Goal: Task Accomplishment & Management: Manage account settings

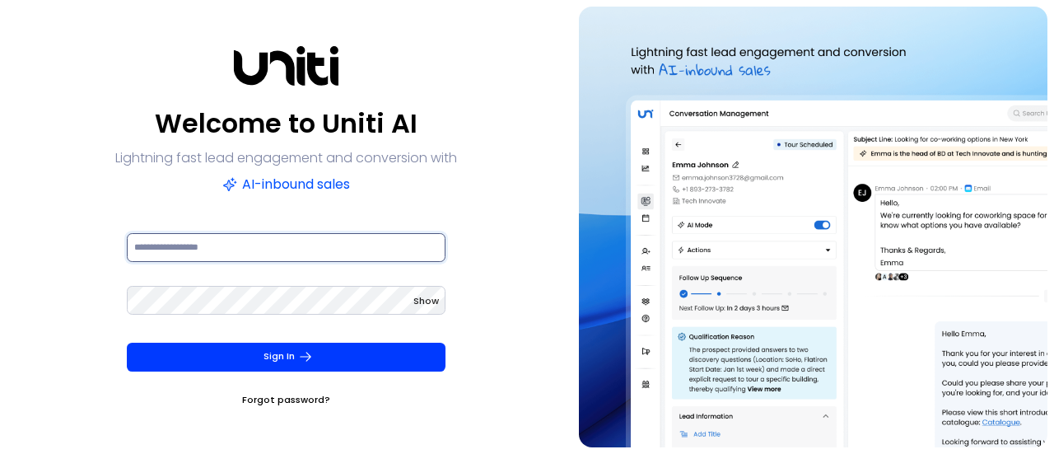
click at [212, 238] on input at bounding box center [286, 247] width 319 height 29
click at [0, 453] on com-1password-button at bounding box center [0, 454] width 0 height 0
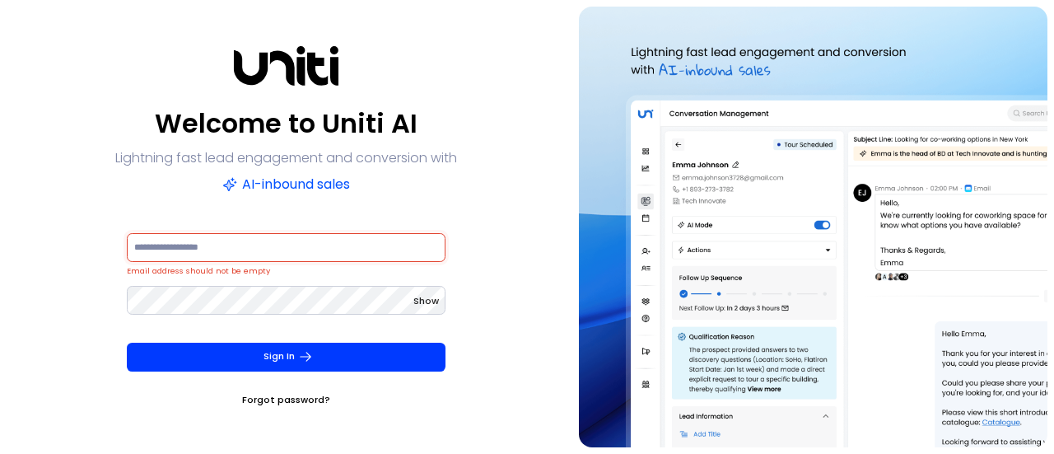
click at [215, 251] on input at bounding box center [286, 247] width 319 height 29
click at [208, 247] on input at bounding box center [286, 247] width 319 height 29
click at [194, 247] on input at bounding box center [286, 247] width 319 height 29
click at [194, 246] on input at bounding box center [286, 247] width 319 height 29
type input "*"
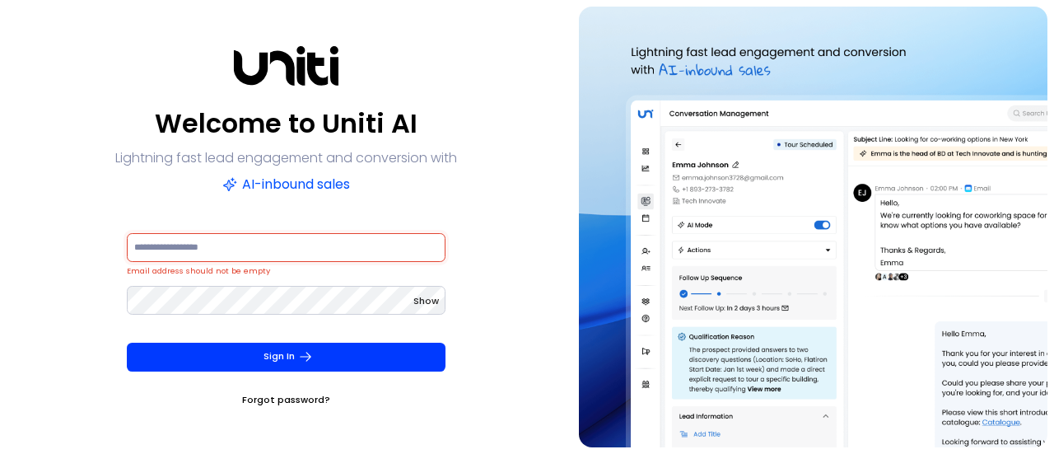
type input "*"
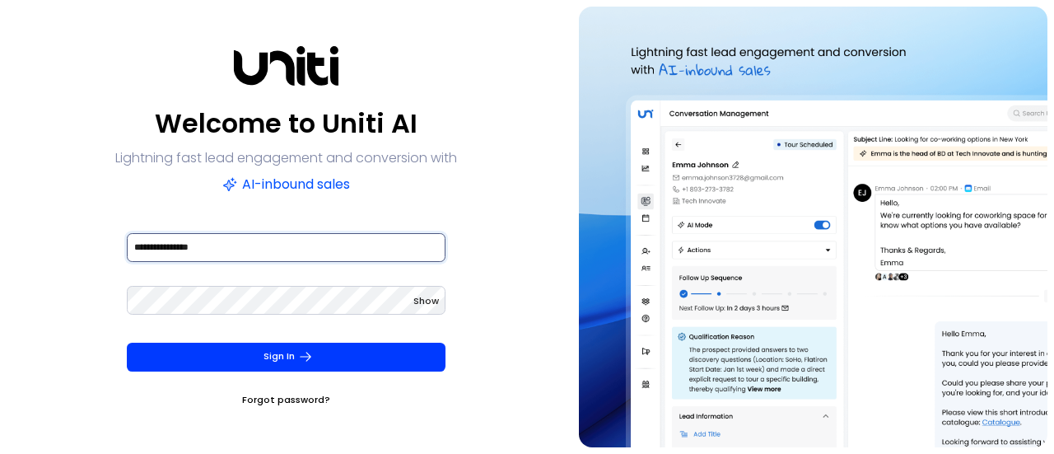
type input "**********"
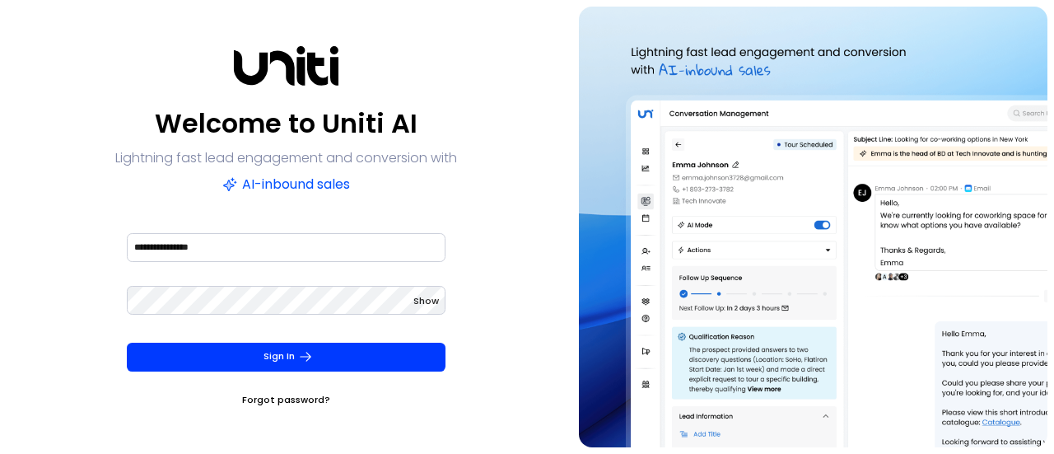
click at [251, 358] on button "Sign In" at bounding box center [286, 357] width 319 height 29
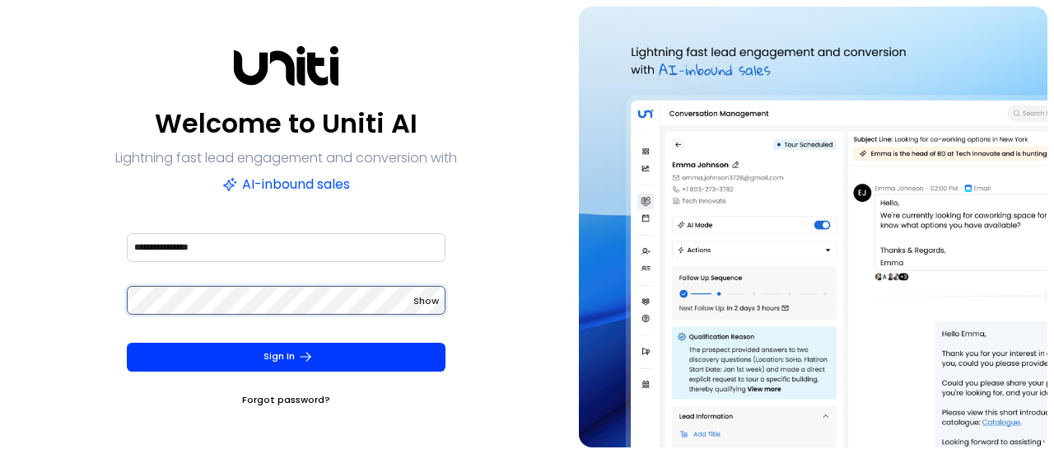
click at [0, 453] on com-1password-button at bounding box center [0, 454] width 0 height 0
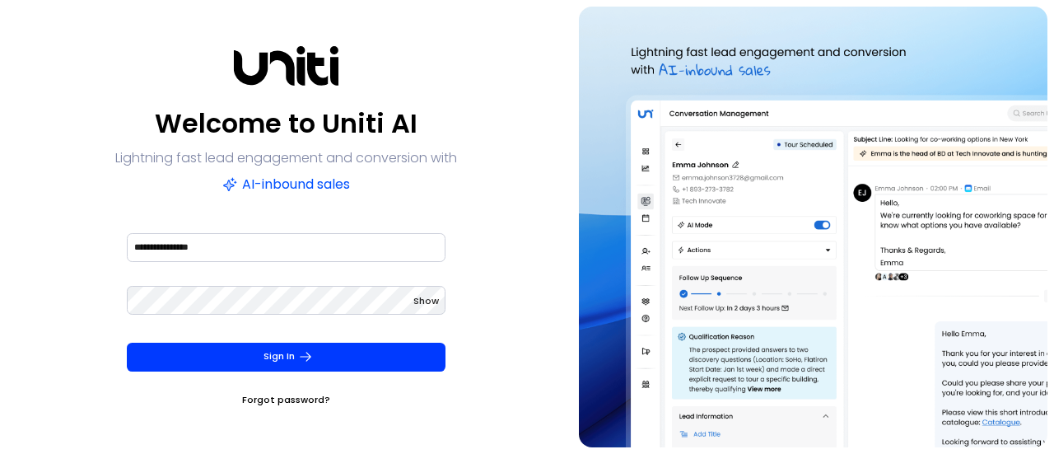
click at [415, 274] on div "**********" at bounding box center [286, 257] width 319 height 53
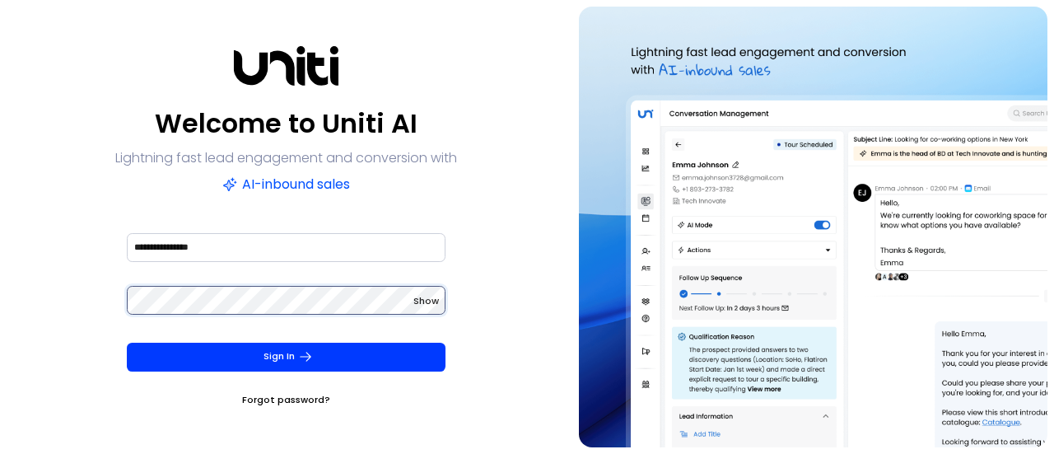
click at [36, 285] on div "**********" at bounding box center [286, 227] width 559 height 441
click at [127, 343] on button "Sign In" at bounding box center [286, 357] width 319 height 29
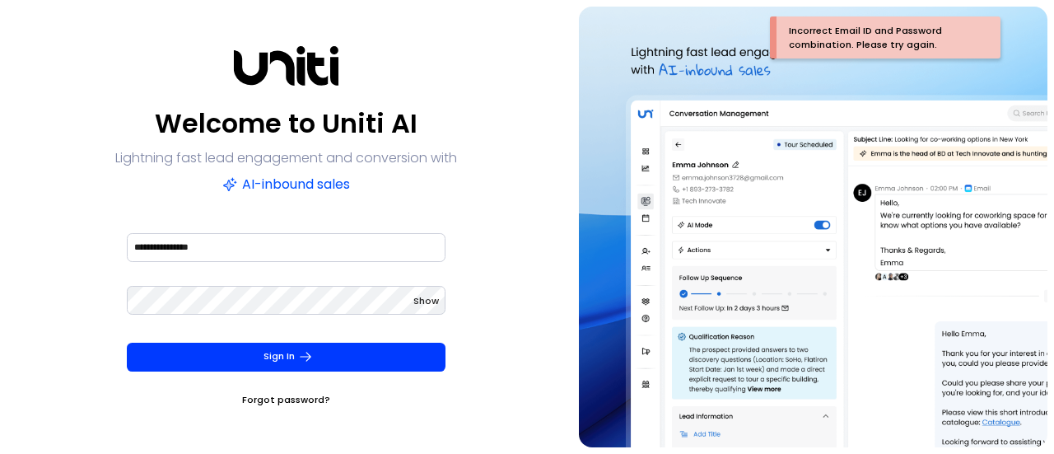
click at [512, 322] on div "**********" at bounding box center [286, 227] width 559 height 441
click at [304, 349] on icon "submit" at bounding box center [305, 356] width 15 height 15
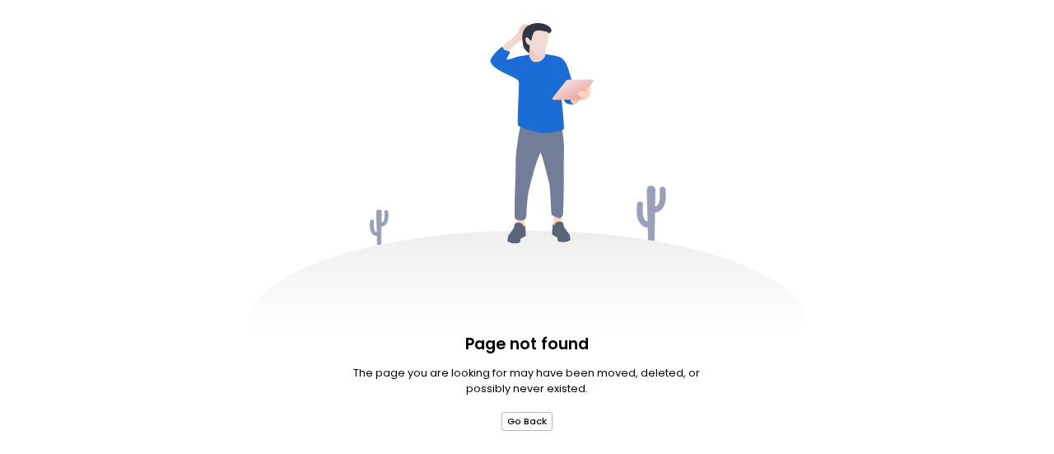
click at [529, 429] on button "Go Back" at bounding box center [528, 421] width 52 height 18
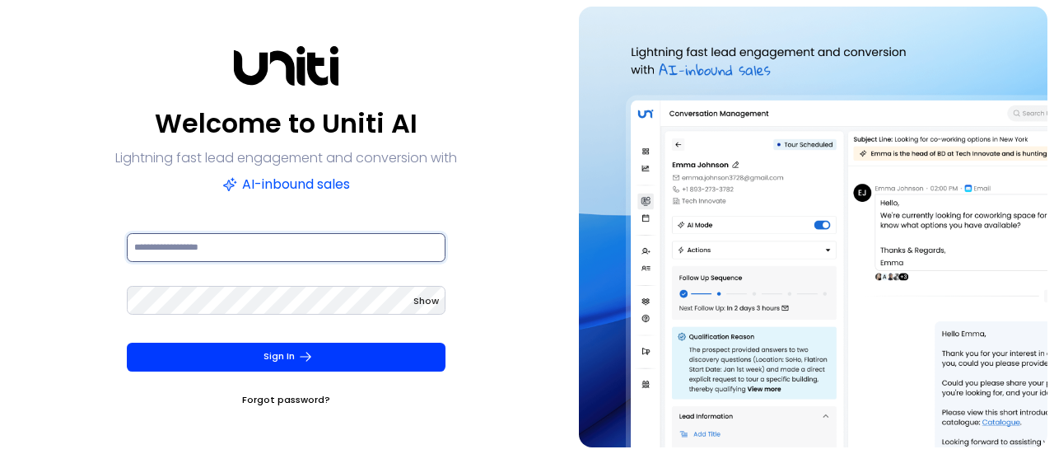
click at [240, 251] on input at bounding box center [286, 247] width 319 height 29
type input "**********"
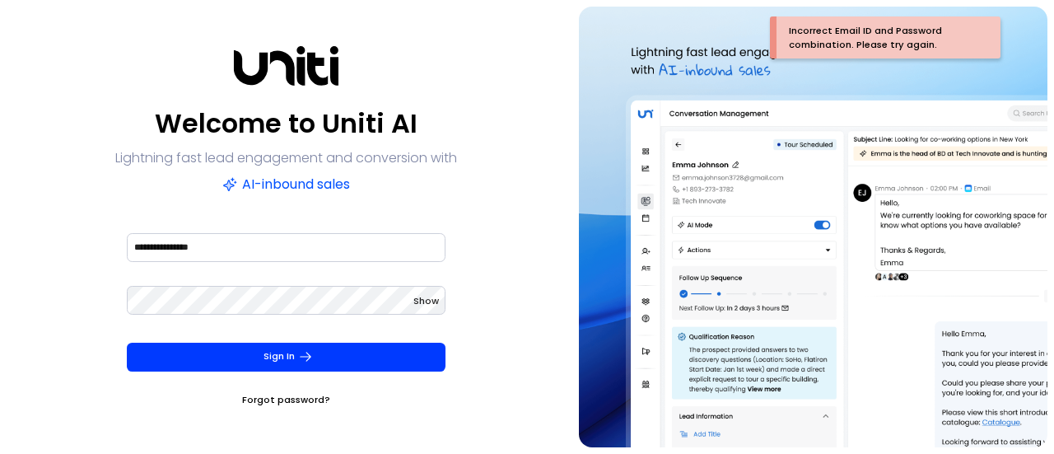
click at [291, 353] on button "Sign In" at bounding box center [286, 357] width 319 height 29
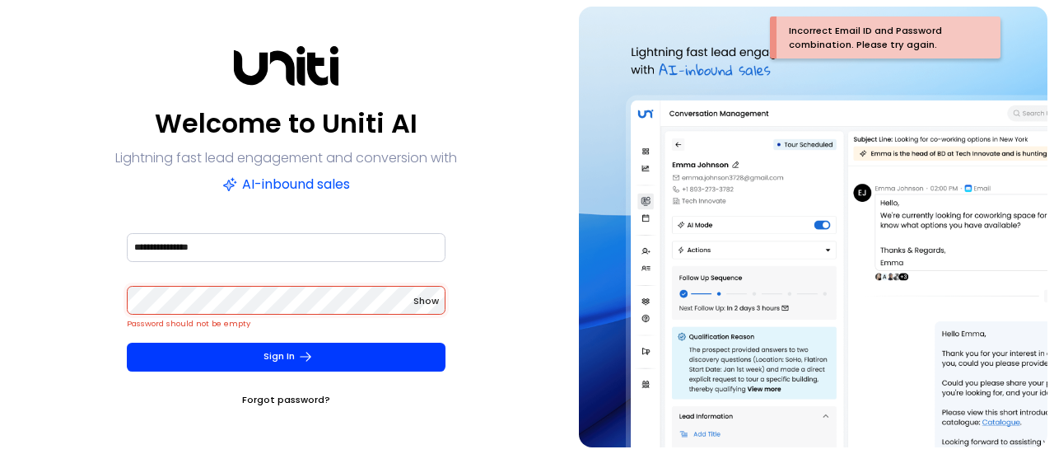
click at [506, 312] on div "**********" at bounding box center [286, 227] width 559 height 441
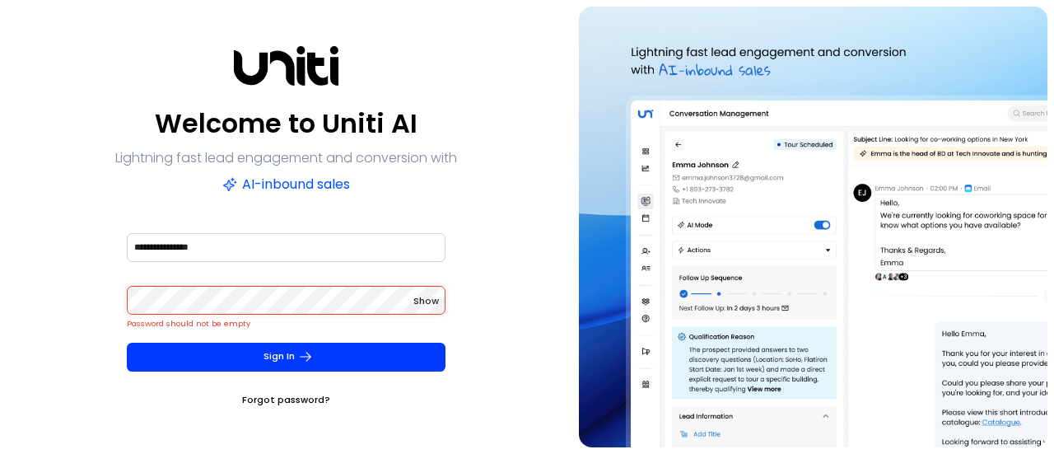
click at [275, 399] on link "Forgot password?" at bounding box center [286, 399] width 88 height 16
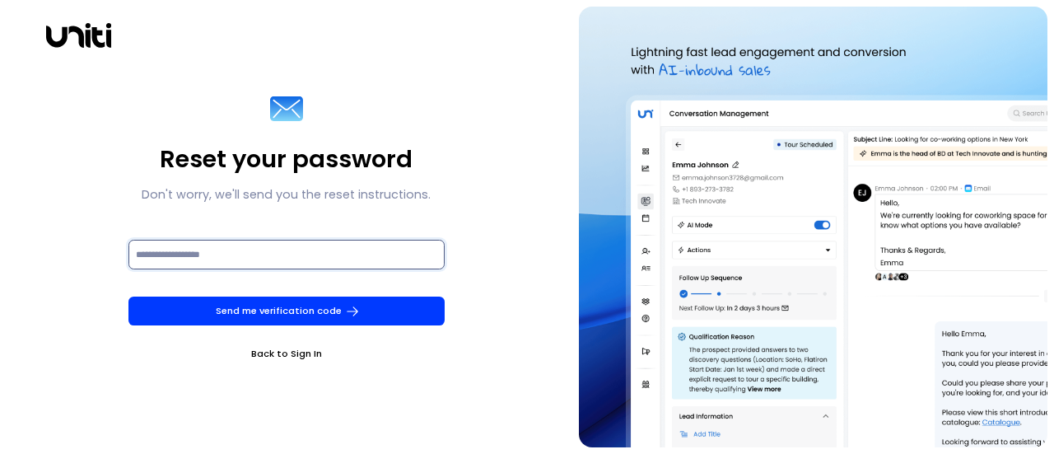
click at [147, 250] on input at bounding box center [286, 254] width 316 height 29
type input "**********"
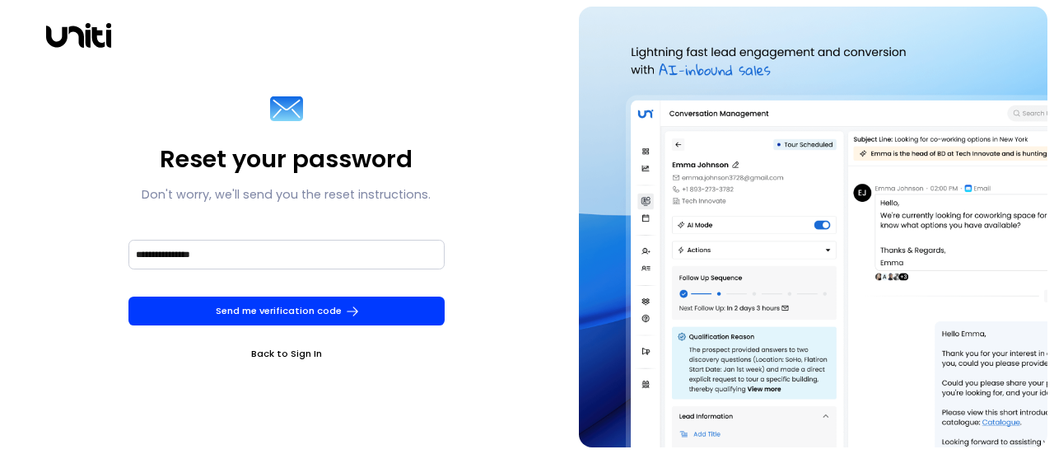
click at [478, 379] on div "**********" at bounding box center [286, 227] width 559 height 441
click at [254, 311] on button "Send me verification code" at bounding box center [286, 310] width 316 height 29
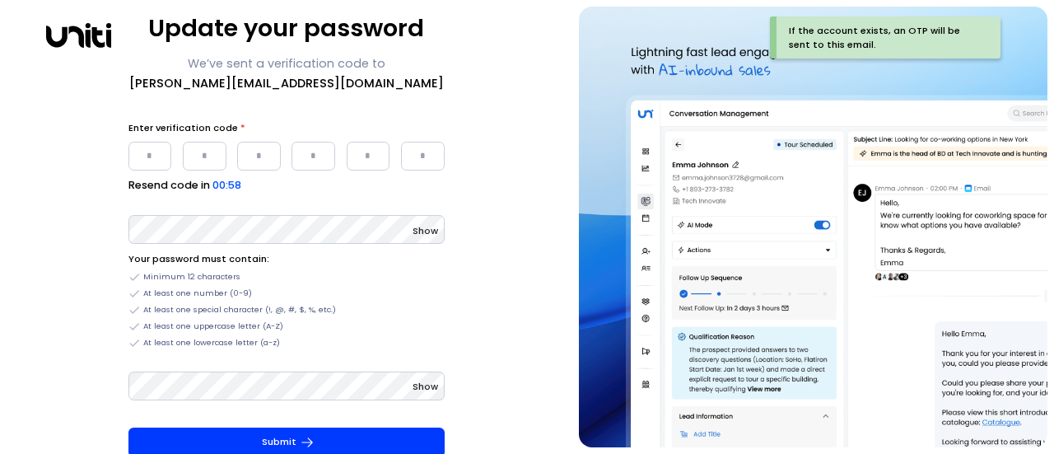
click at [156, 149] on input "Please enter OTP character 1" at bounding box center [150, 156] width 44 height 29
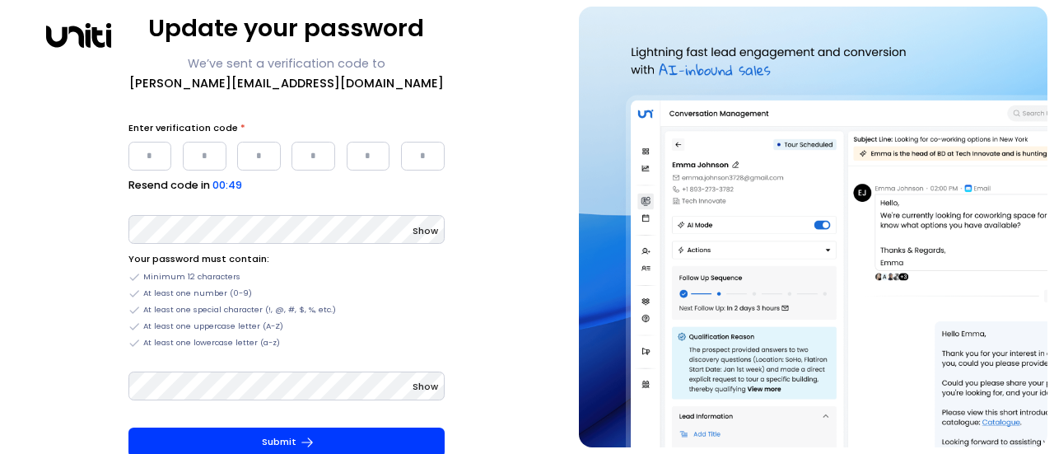
click at [147, 150] on input "Please enter OTP character 1" at bounding box center [150, 156] width 44 height 29
type input "*"
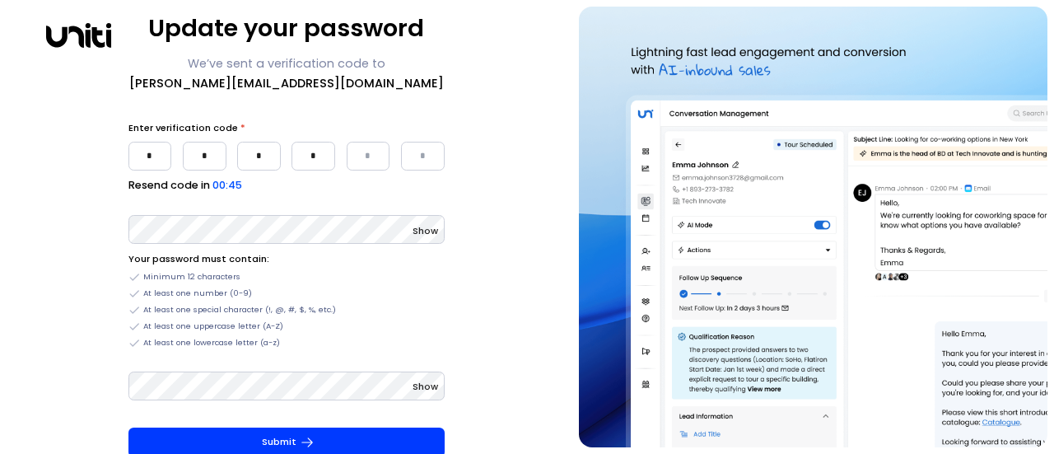
type input "*"
click at [504, 204] on div "Update your password We’ve sent a verification code to [PERSON_NAME][EMAIL_ADDR…" at bounding box center [286, 227] width 559 height 441
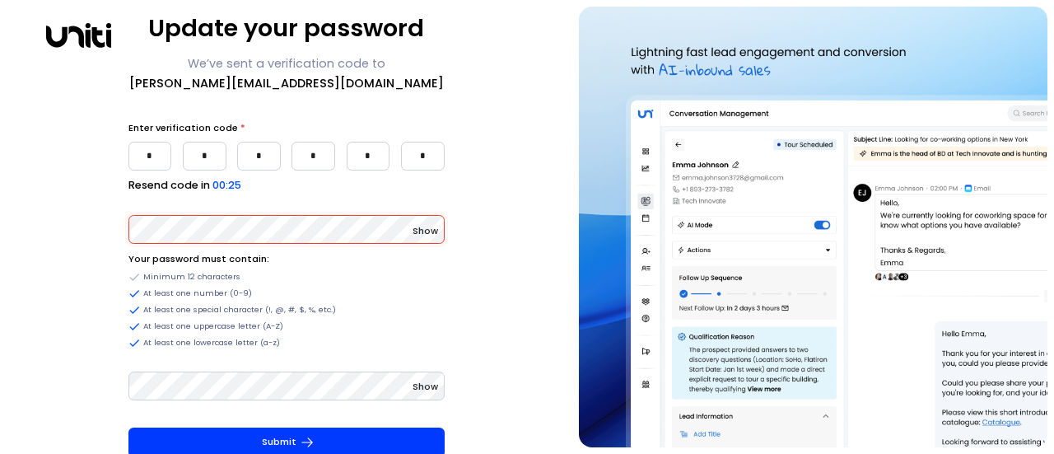
drag, startPoint x: 523, startPoint y: 279, endPoint x: 510, endPoint y: 292, distance: 18.6
click at [520, 279] on div "Update your password We’ve sent a verification code to [PERSON_NAME][EMAIL_ADDR…" at bounding box center [286, 227] width 559 height 441
click at [420, 394] on button "Show" at bounding box center [426, 386] width 26 height 16
click at [422, 235] on span "Show" at bounding box center [426, 230] width 26 height 13
click at [289, 436] on button "Submit" at bounding box center [286, 441] width 316 height 29
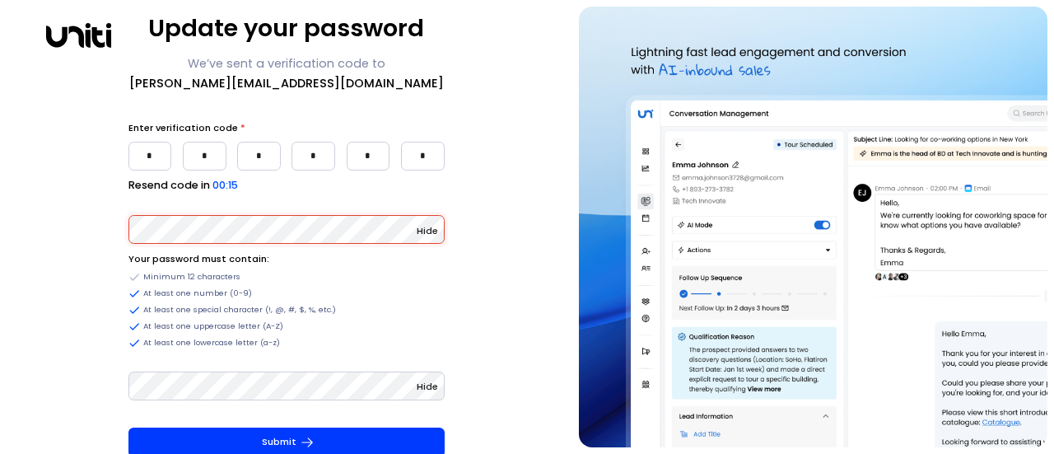
click at [287, 445] on button "Submit" at bounding box center [286, 441] width 316 height 29
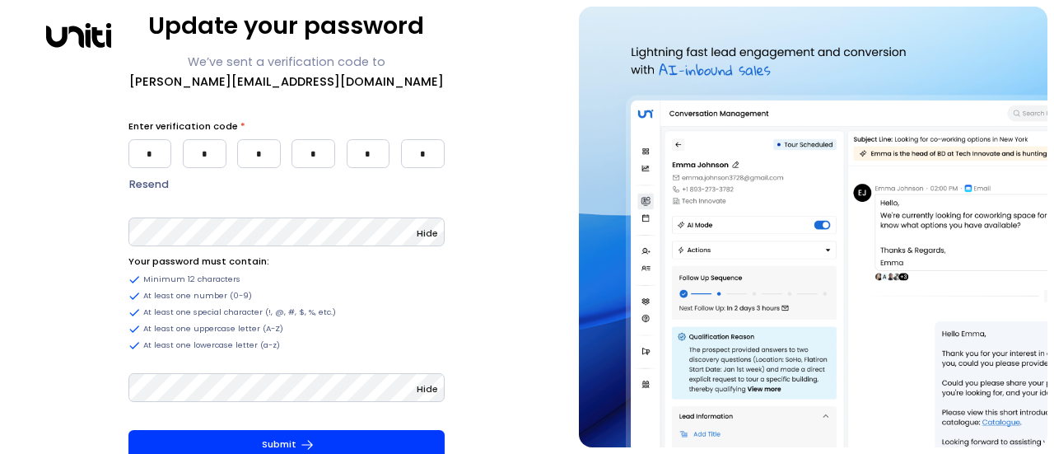
click at [476, 408] on div "Update your password We’ve sent a verification code to [PERSON_NAME][EMAIL_ADDR…" at bounding box center [286, 227] width 559 height 441
click at [366, 430] on button "Submit" at bounding box center [286, 444] width 316 height 29
click at [371, 437] on button "Submit" at bounding box center [286, 444] width 316 height 29
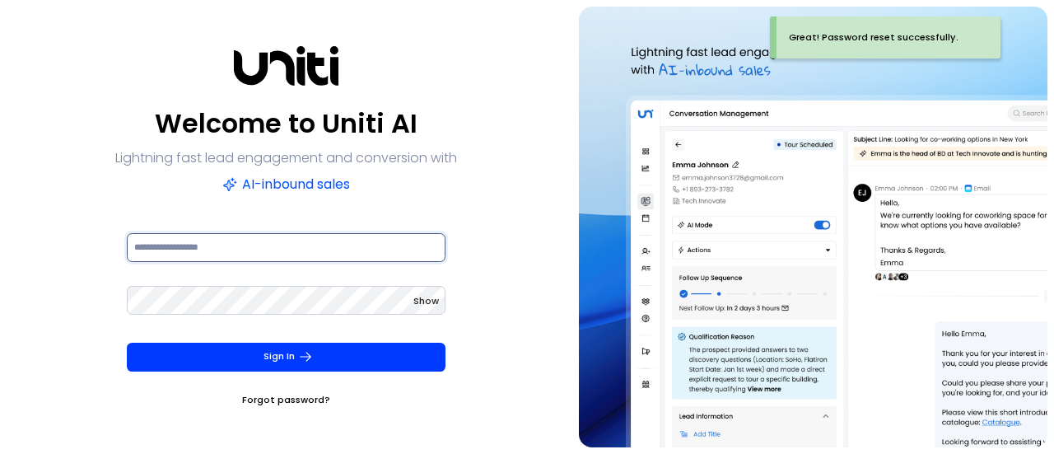
click at [152, 254] on input at bounding box center [286, 247] width 319 height 29
type input "**********"
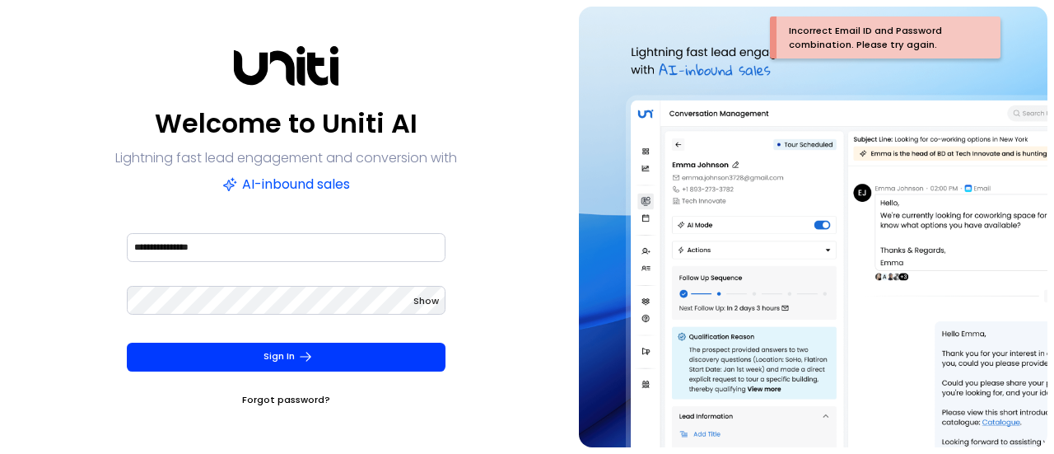
click at [421, 302] on span "Show" at bounding box center [426, 300] width 26 height 13
click at [317, 355] on button "Sign In" at bounding box center [286, 357] width 319 height 29
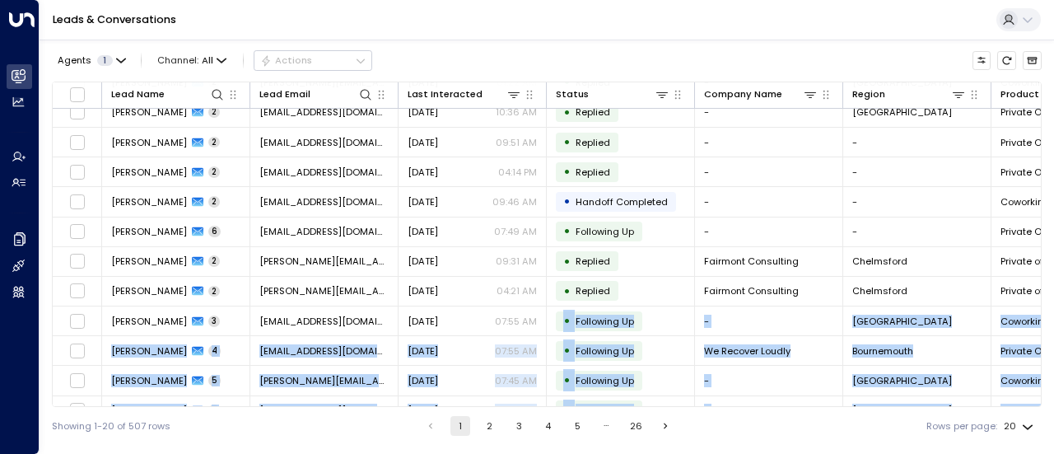
drag, startPoint x: 509, startPoint y: 402, endPoint x: 552, endPoint y: 403, distance: 42.8
click at [552, 403] on div "Lead Name Lead Email Last Interacted Status Company Name Region Product # of pe…" at bounding box center [547, 244] width 990 height 325
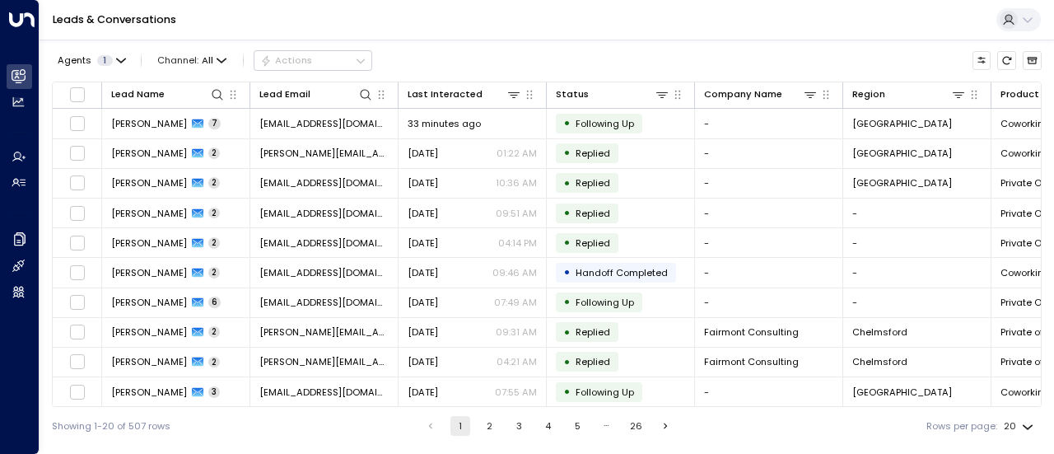
click at [997, 96] on th "Product" at bounding box center [1066, 95] width 148 height 26
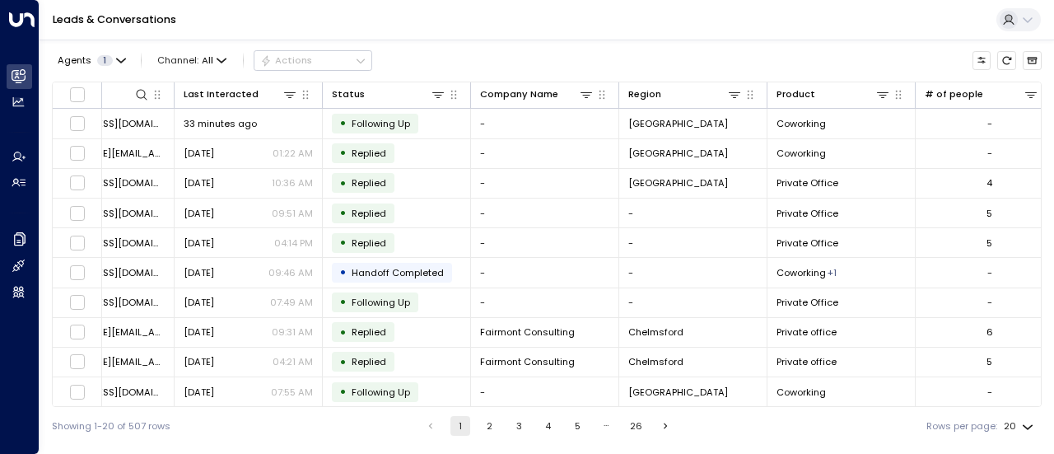
scroll to position [0, 232]
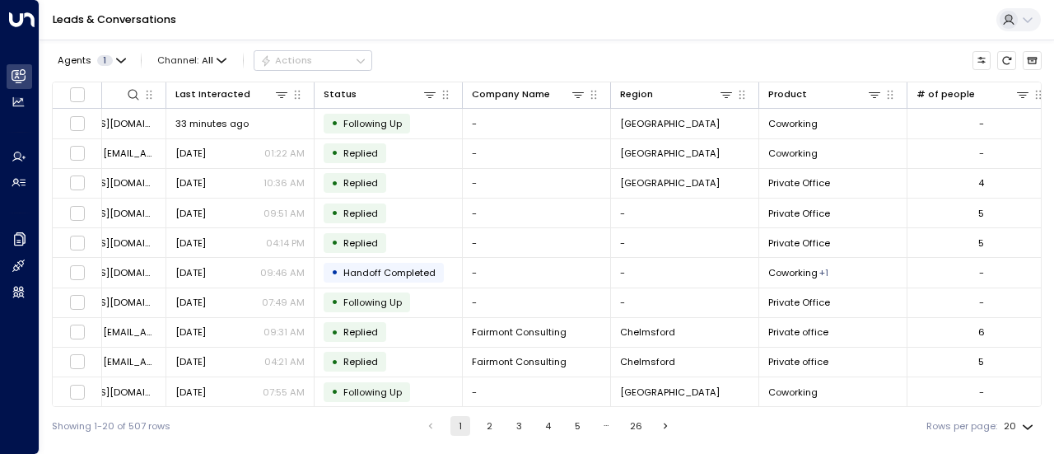
click at [877, 93] on icon at bounding box center [874, 94] width 13 height 13
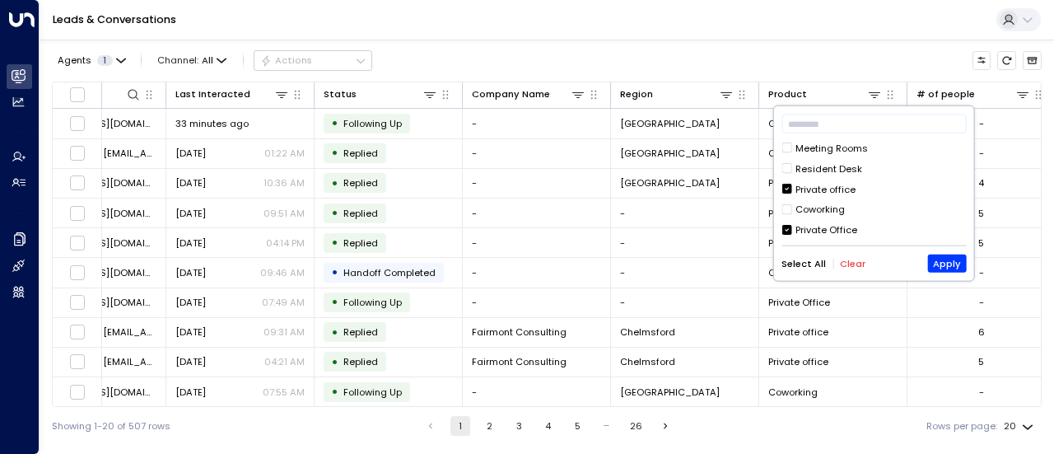
click at [945, 259] on button "Apply" at bounding box center [946, 263] width 39 height 18
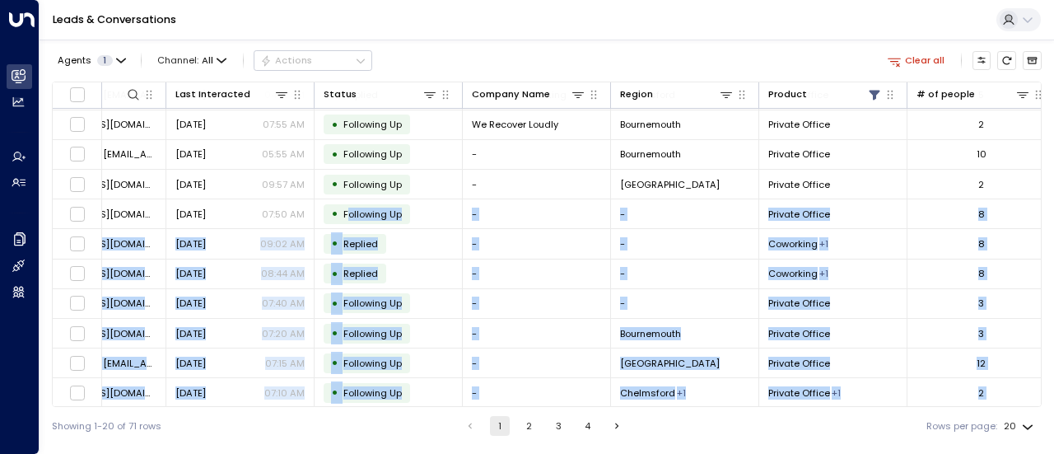
scroll to position [296, 232]
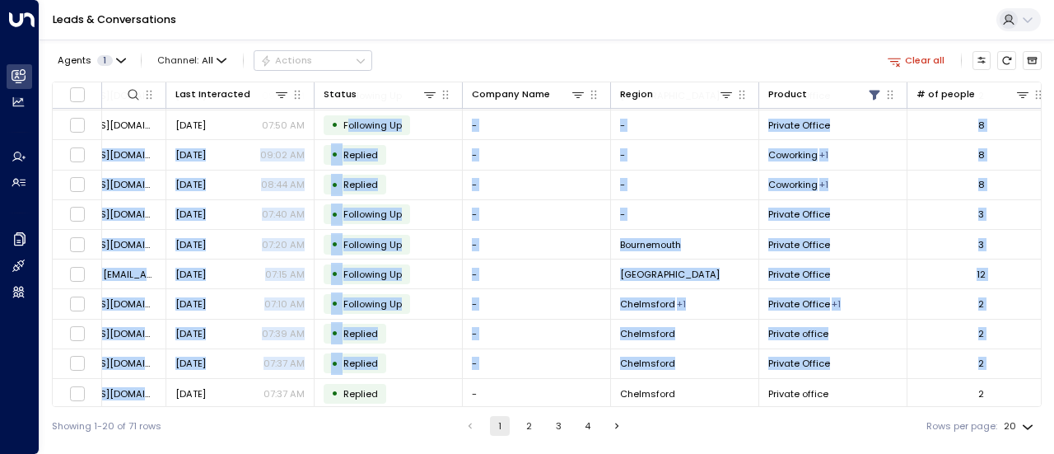
drag, startPoint x: 346, startPoint y: 407, endPoint x: 153, endPoint y: 404, distance: 192.7
click at [153, 404] on div "Lead Name Lead Email Last Interacted Status Company Name Region Product # of pe…" at bounding box center [547, 244] width 990 height 325
drag, startPoint x: 204, startPoint y: 407, endPoint x: 82, endPoint y: 404, distance: 122.8
click at [82, 404] on div "Lead Name Lead Email Last Interacted Status Company Name Region Product # of pe…" at bounding box center [547, 244] width 990 height 325
drag, startPoint x: 222, startPoint y: 403, endPoint x: 87, endPoint y: 399, distance: 134.3
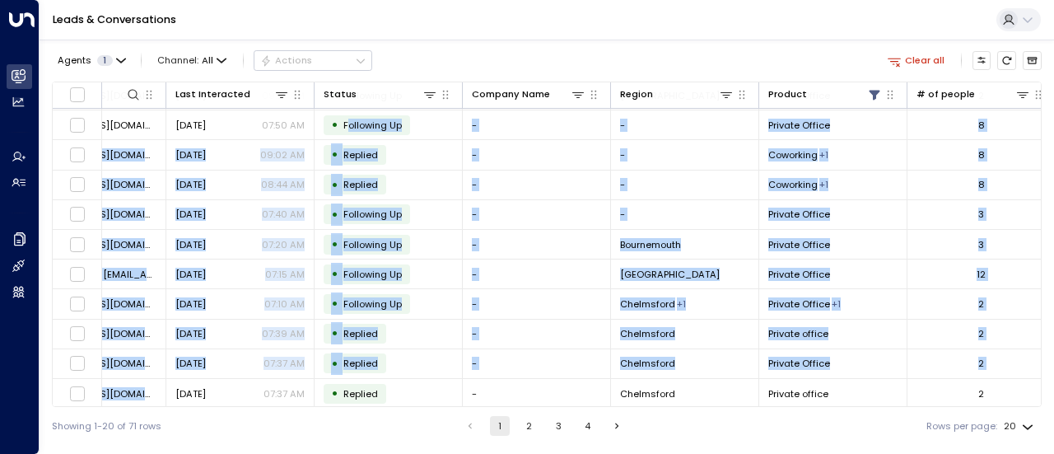
click at [87, 399] on tr "[PERSON_NAME] 2 [EMAIL_ADDRESS][DOMAIN_NAME] [DATE] 07:37 AM • Replied - [GEOGR…" at bounding box center [808, 394] width 1977 height 30
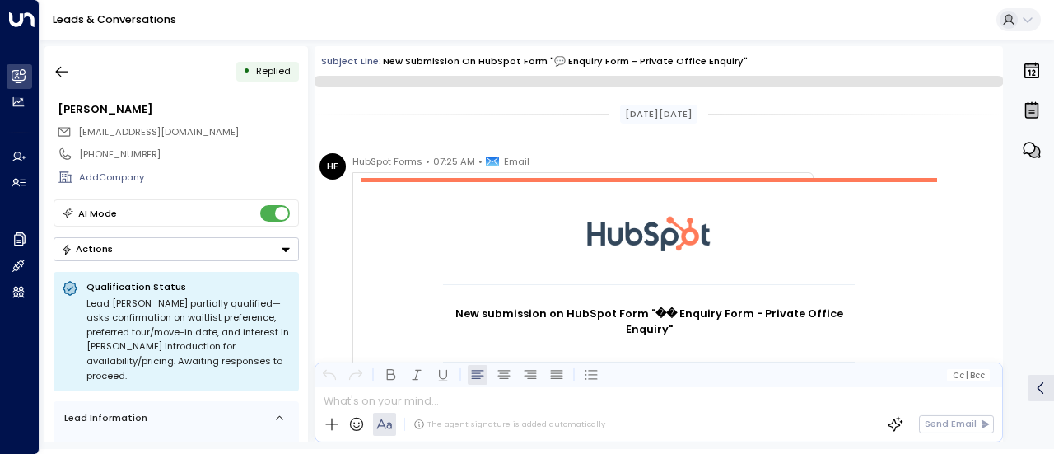
scroll to position [952, 0]
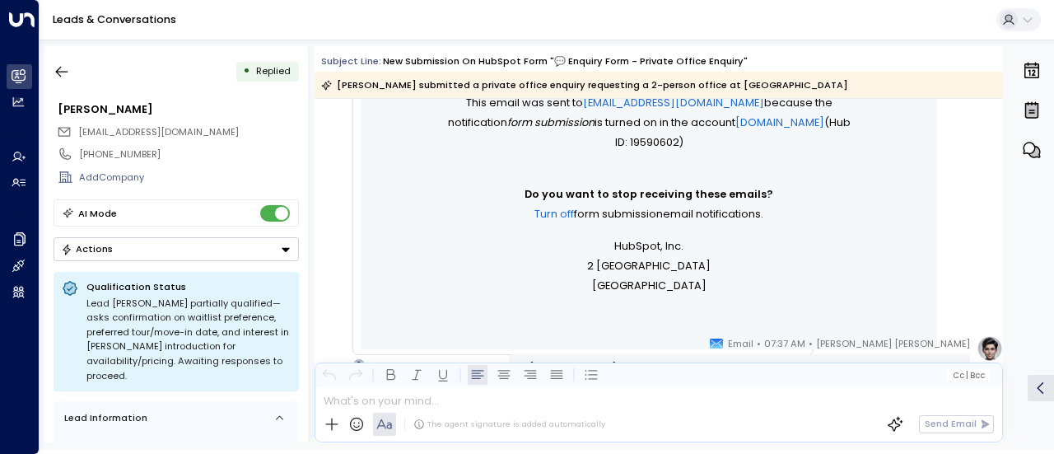
click at [61, 72] on icon "button" at bounding box center [62, 71] width 16 height 16
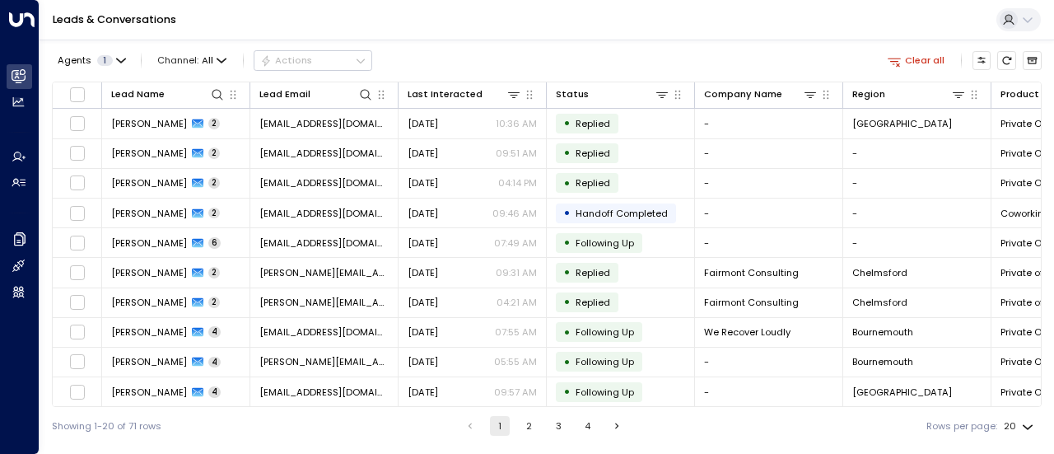
click at [114, 115] on td "[PERSON_NAME] 2" at bounding box center [176, 123] width 148 height 29
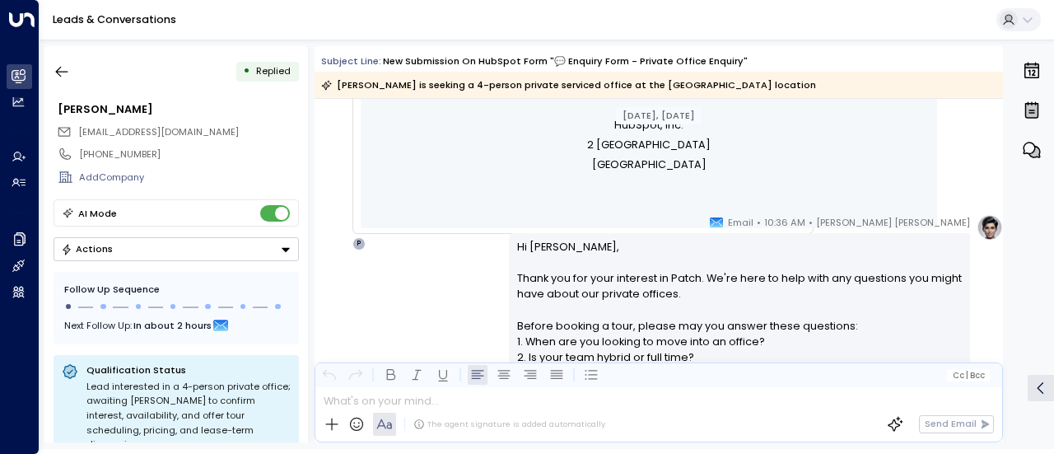
scroll to position [1163, 0]
